Goal: Task Accomplishment & Management: Manage account settings

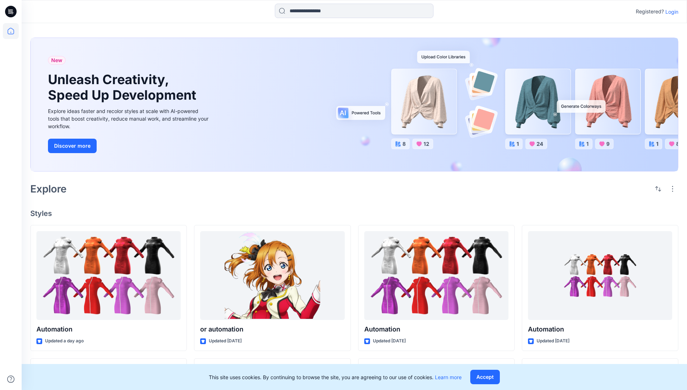
click at [670, 12] on p "Login" at bounding box center [672, 12] width 13 height 8
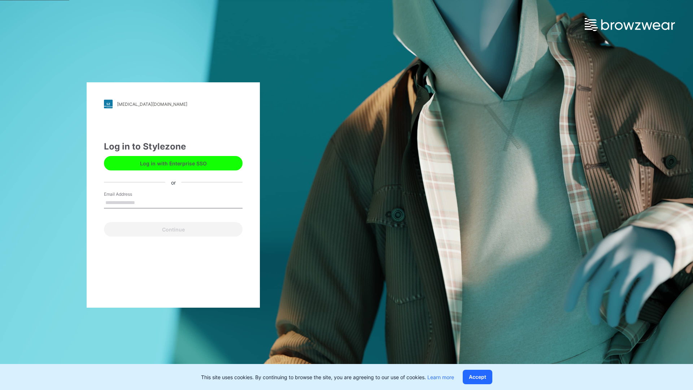
click at [143, 202] on input "Email Address" at bounding box center [173, 202] width 139 height 11
type input "**********"
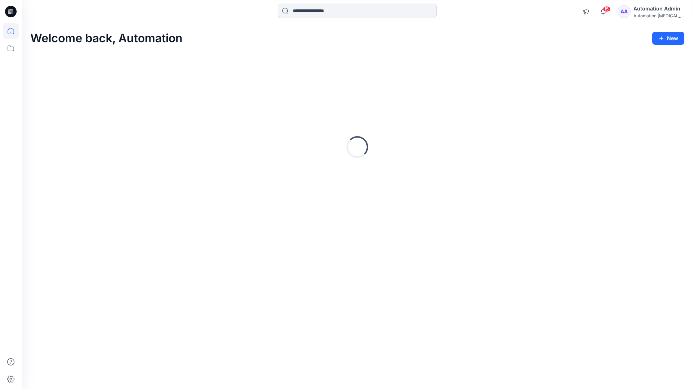
click at [14, 31] on icon at bounding box center [11, 31] width 6 height 6
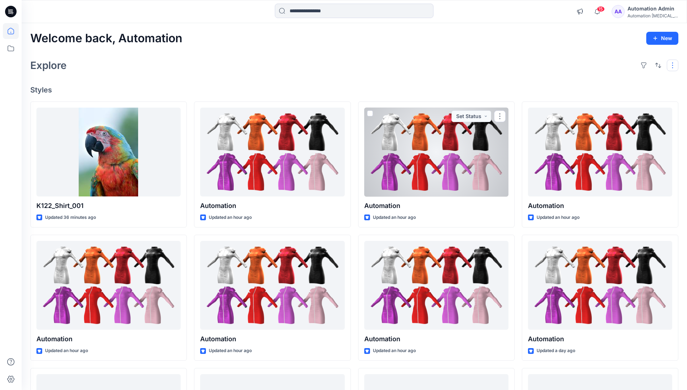
click at [674, 65] on button "button" at bounding box center [673, 66] width 12 height 12
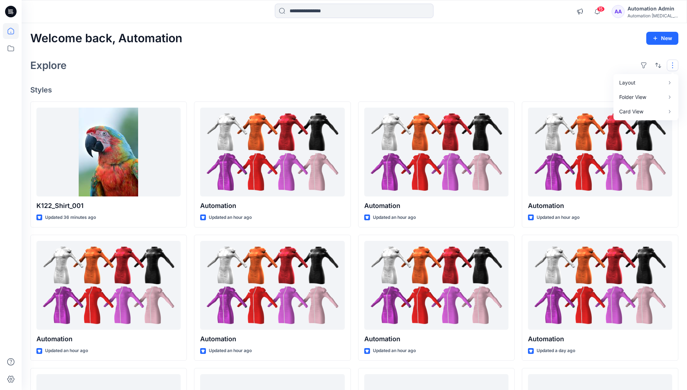
click at [674, 65] on button "button" at bounding box center [673, 66] width 12 height 12
click at [657, 64] on button "button" at bounding box center [659, 66] width 12 height 12
click at [626, 80] on p "Last update" at bounding box center [634, 84] width 45 height 8
click at [620, 99] on p "A to Z" at bounding box center [634, 100] width 45 height 8
click at [620, 82] on p "Last update" at bounding box center [634, 84] width 45 height 8
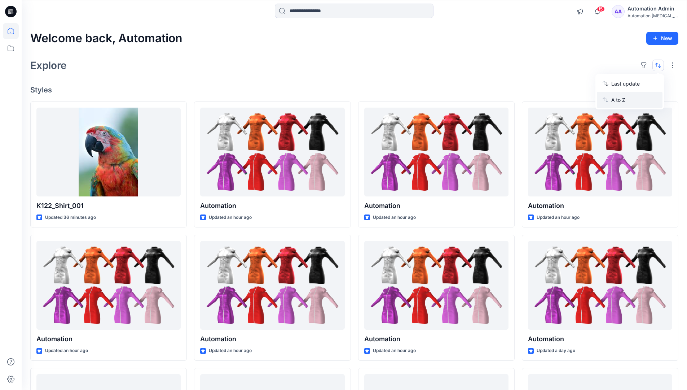
click at [620, 102] on p "A to Z" at bounding box center [634, 100] width 45 height 8
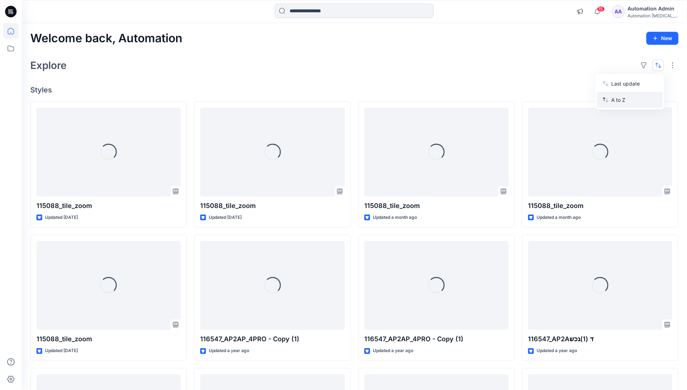
click at [620, 100] on p "A to Z" at bounding box center [634, 100] width 45 height 8
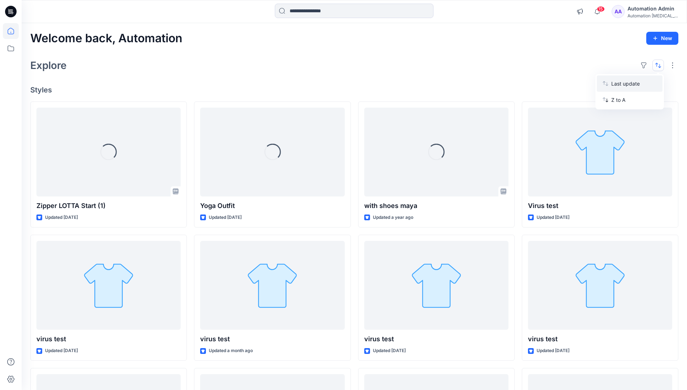
click at [620, 85] on p "Last update" at bounding box center [634, 84] width 45 height 8
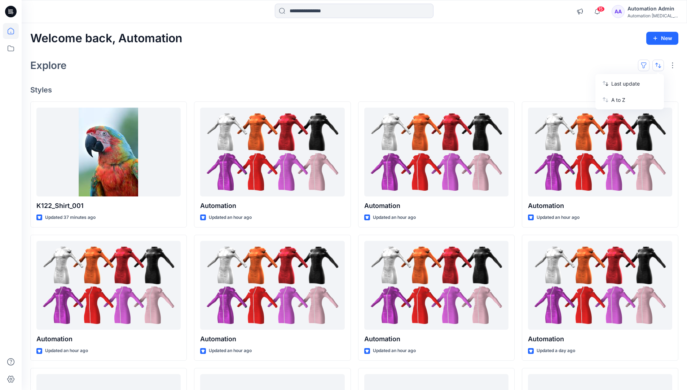
click at [647, 65] on button "button" at bounding box center [644, 66] width 12 height 12
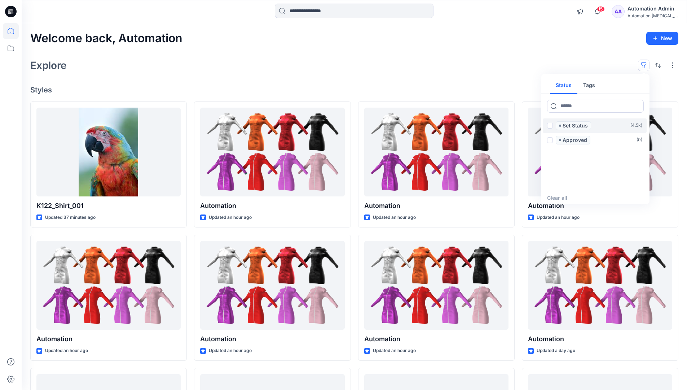
click at [550, 126] on span at bounding box center [550, 126] width 6 height 6
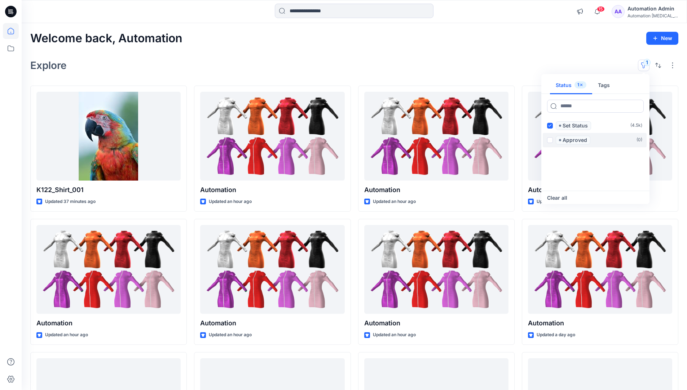
click at [551, 139] on span at bounding box center [550, 140] width 6 height 6
click at [550, 126] on icon at bounding box center [549, 125] width 3 height 3
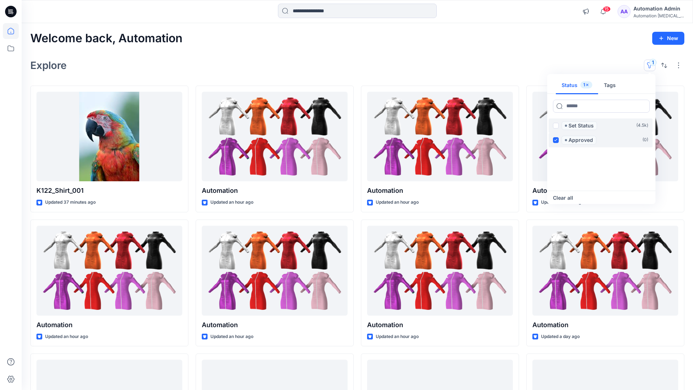
click at [551, 139] on label "Approved ( 0 )" at bounding box center [600, 140] width 104 height 14
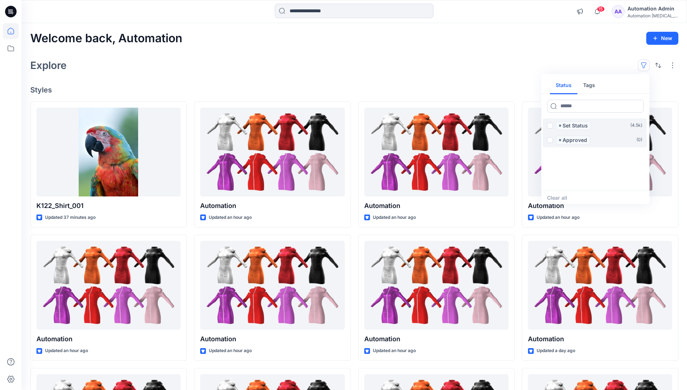
click at [588, 82] on button "Tags" at bounding box center [589, 85] width 23 height 17
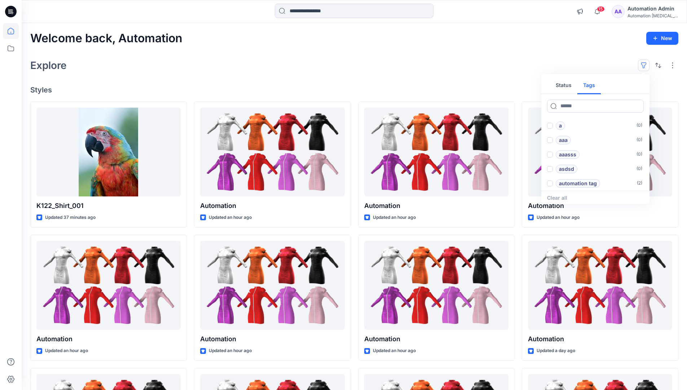
click at [569, 84] on button "Status" at bounding box center [563, 85] width 27 height 17
click at [574, 108] on input at bounding box center [595, 106] width 97 height 13
type input "******"
click at [577, 126] on p "Set Status" at bounding box center [575, 125] width 25 height 9
click at [637, 106] on icon at bounding box center [637, 105] width 3 height 3
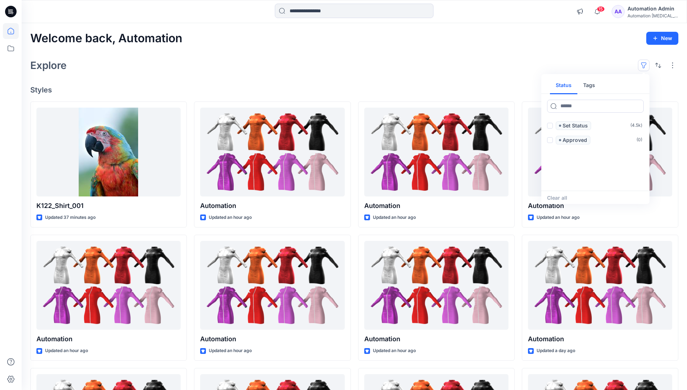
click at [592, 88] on button "Tags" at bounding box center [589, 85] width 23 height 17
click at [569, 106] on input at bounding box center [595, 106] width 97 height 13
type input "**********"
click at [595, 181] on p "automation tag" at bounding box center [578, 183] width 38 height 9
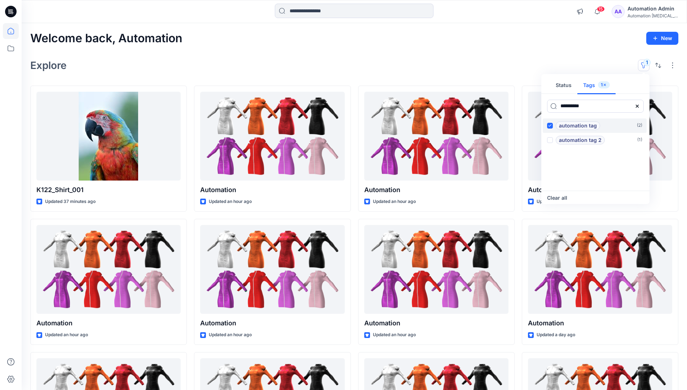
click at [595, 123] on p "automation tag" at bounding box center [578, 125] width 38 height 9
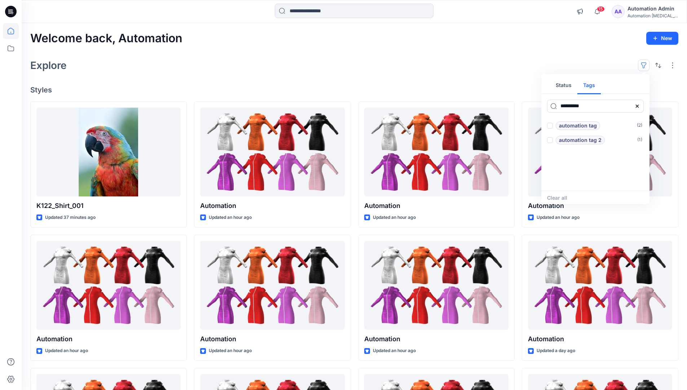
click at [638, 107] on icon at bounding box center [637, 105] width 3 height 3
click at [569, 88] on button "Status" at bounding box center [563, 85] width 27 height 17
click at [575, 126] on p "Set Status" at bounding box center [575, 125] width 25 height 9
click at [552, 126] on span at bounding box center [550, 126] width 6 height 6
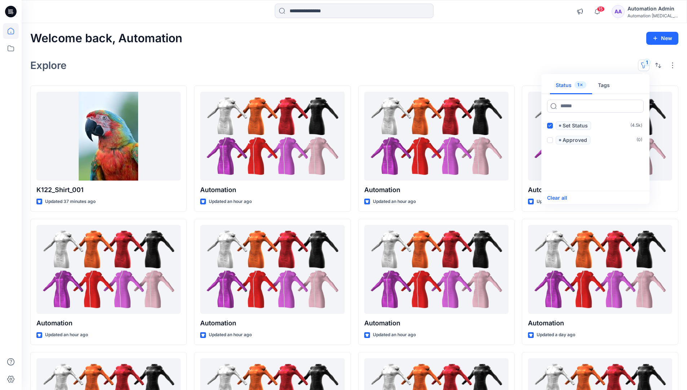
click at [563, 197] on button "Clear all" at bounding box center [557, 197] width 20 height 9
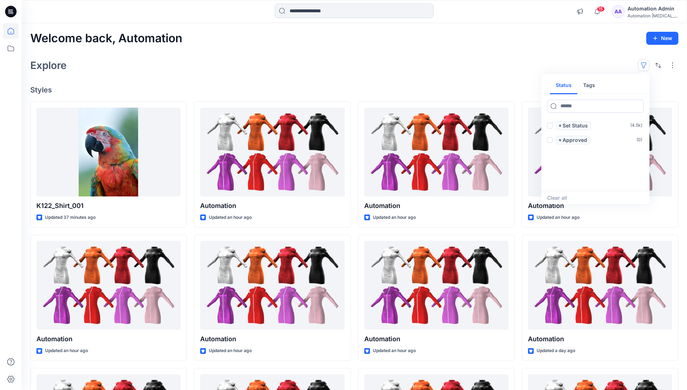
click at [646, 63] on button "button" at bounding box center [644, 66] width 12 height 12
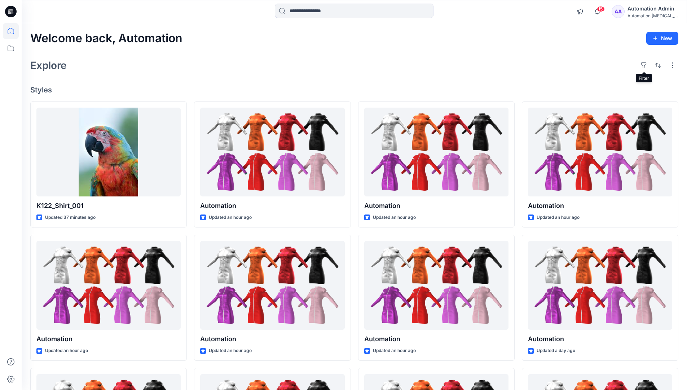
click at [650, 8] on div "Automation Admin" at bounding box center [653, 8] width 51 height 9
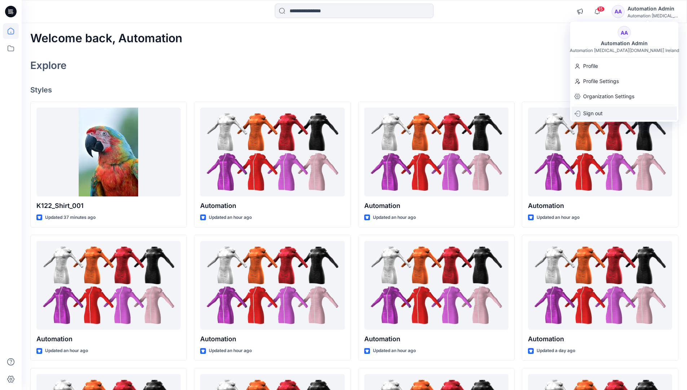
click at [603, 114] on p "Sign out" at bounding box center [592, 113] width 19 height 14
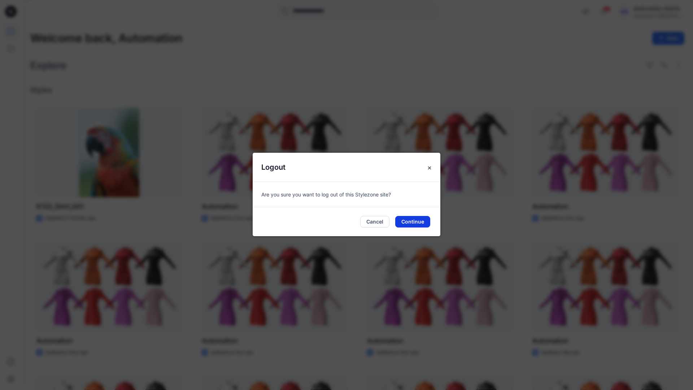
click at [421, 219] on button "Continue" at bounding box center [412, 222] width 35 height 12
